Goal: Task Accomplishment & Management: Complete application form

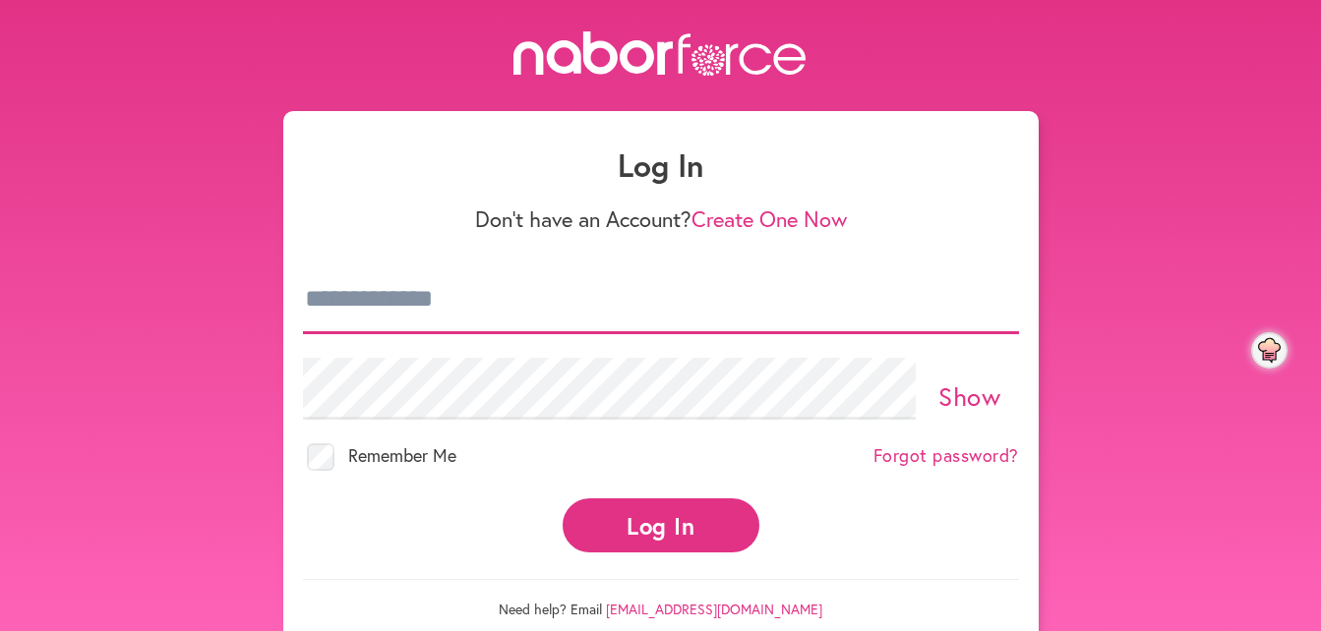
type input "**********"
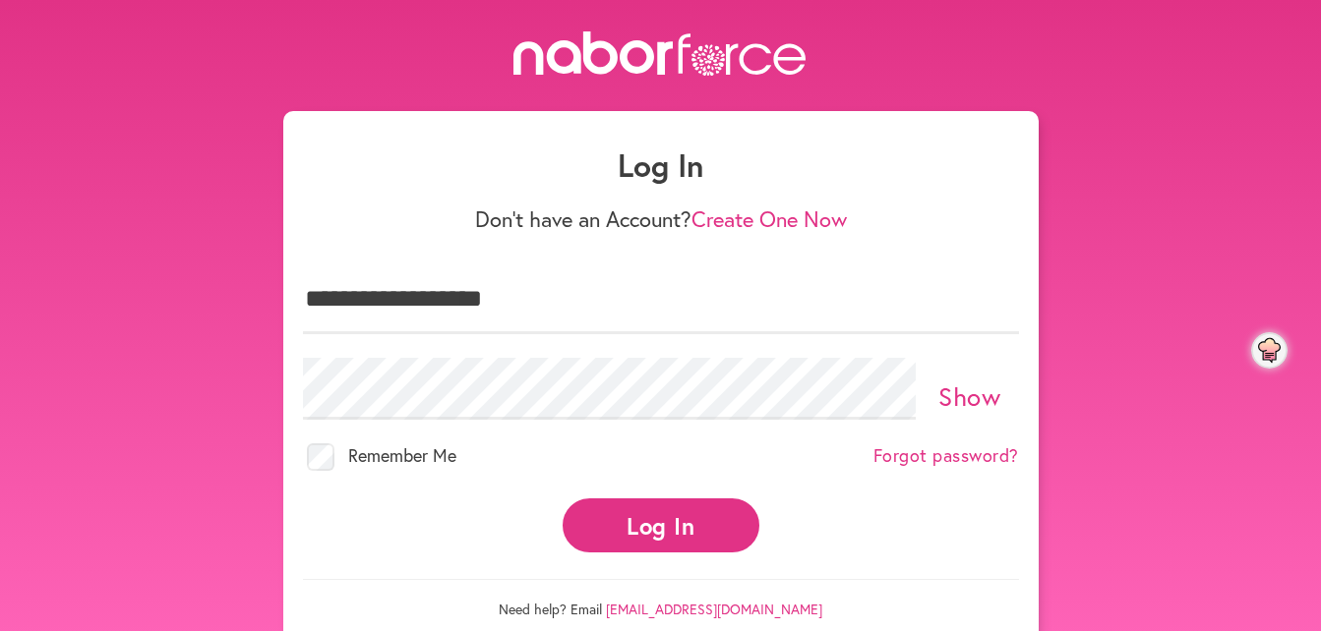
click at [646, 505] on button "Log In" at bounding box center [661, 526] width 197 height 54
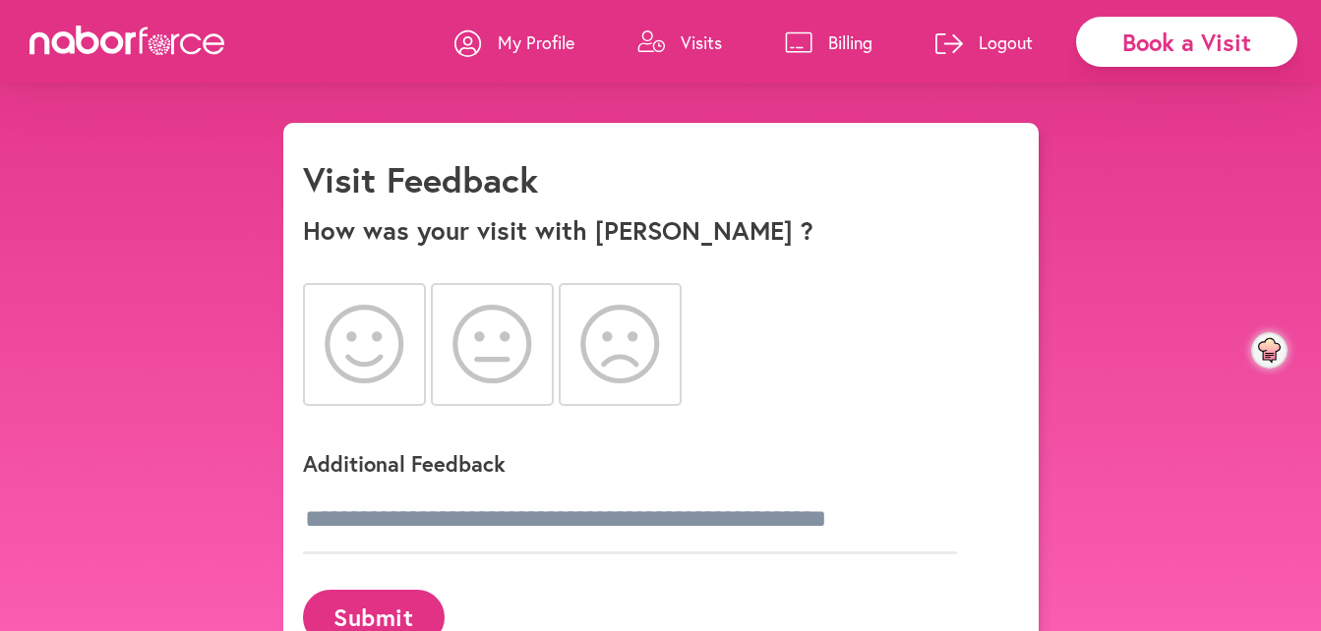
click at [372, 357] on icon at bounding box center [365, 344] width 80 height 79
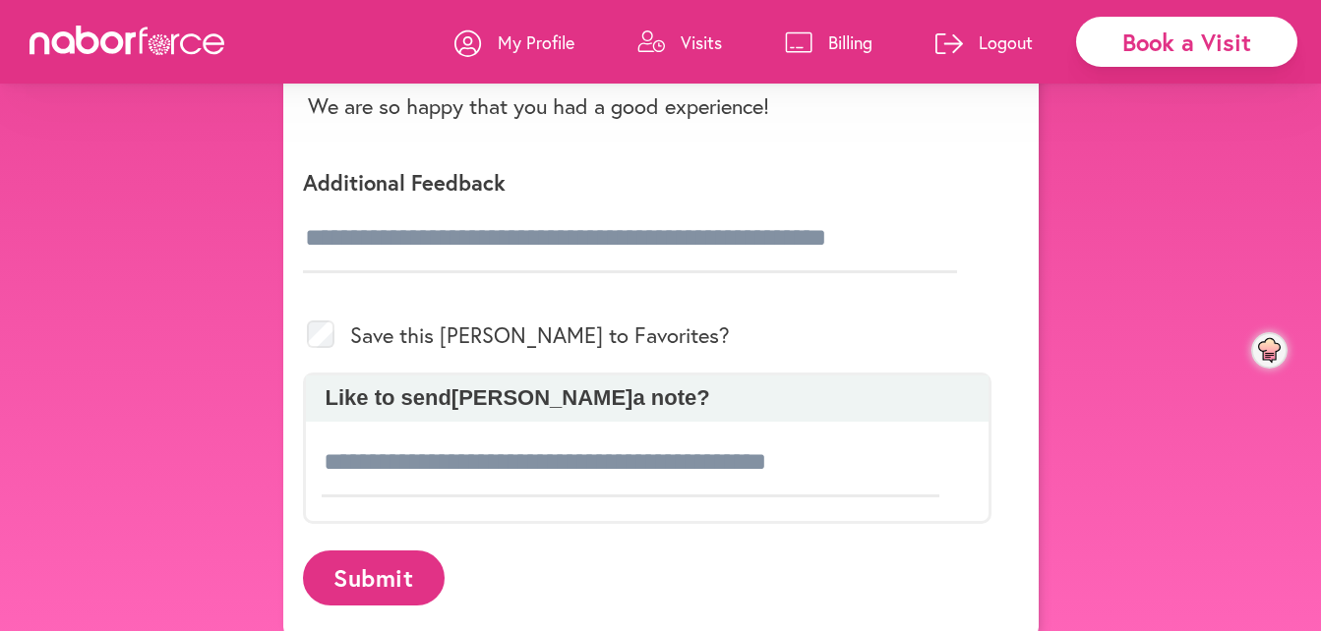
scroll to position [369, 0]
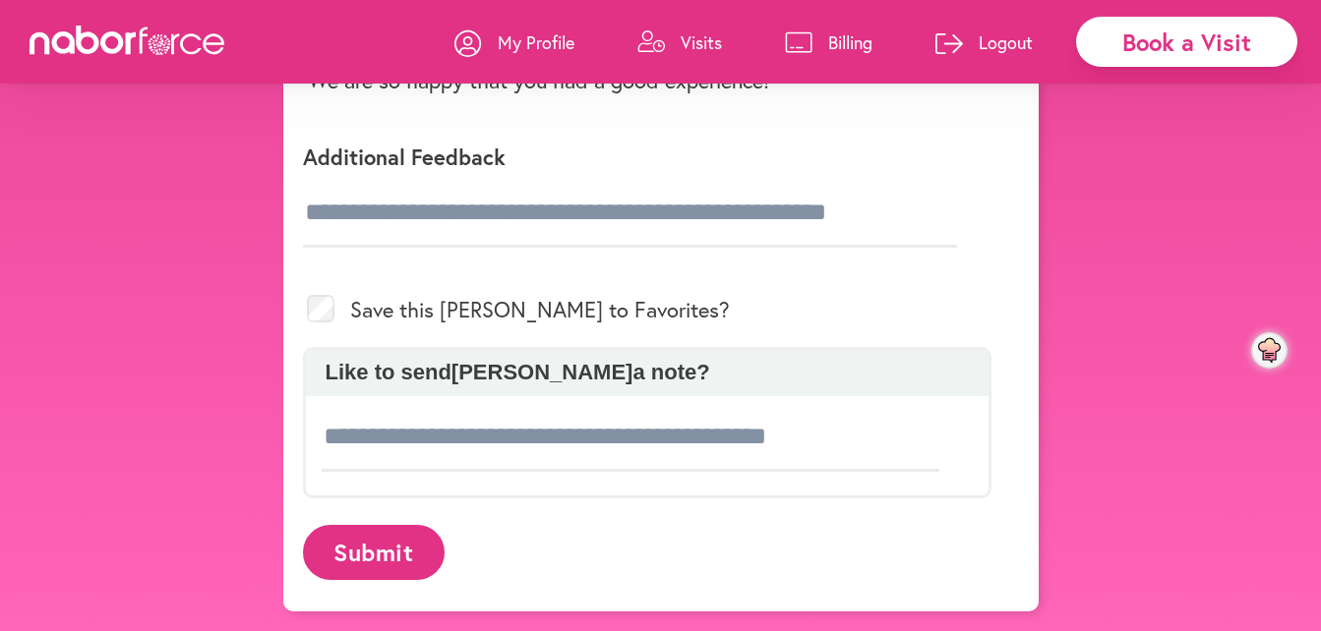
click at [373, 561] on button "Submit" at bounding box center [374, 552] width 142 height 54
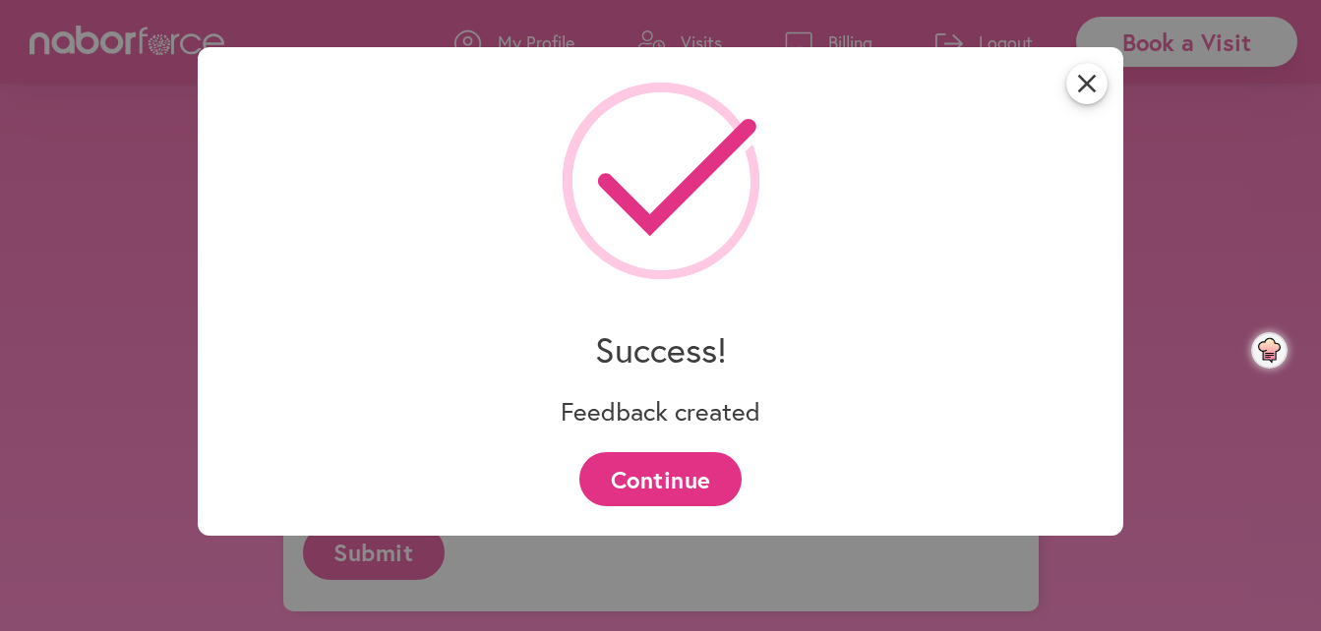
click at [692, 490] on button "Continue" at bounding box center [660, 479] width 162 height 54
